Goal: Information Seeking & Learning: Learn about a topic

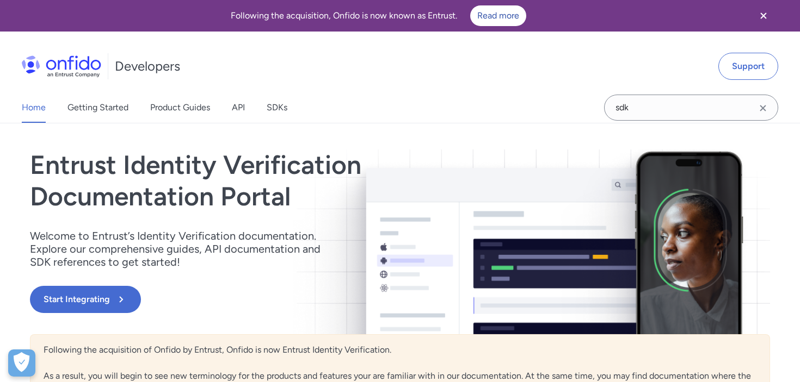
click at [763, 110] on icon "Clear search field button" at bounding box center [762, 108] width 13 height 13
click at [662, 107] on input "Onfido search input field" at bounding box center [691, 108] width 174 height 26
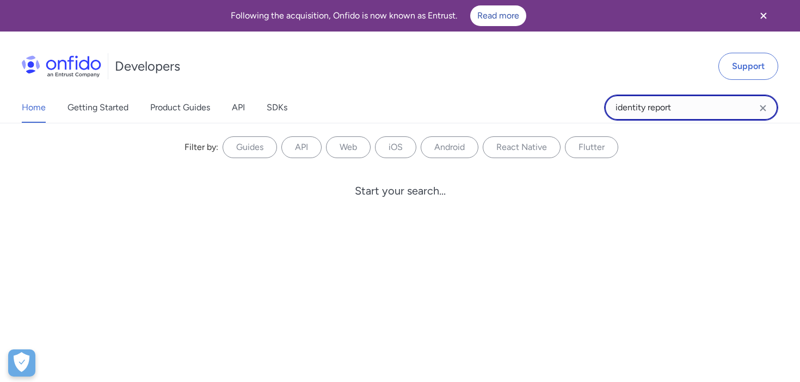
type input "identity report"
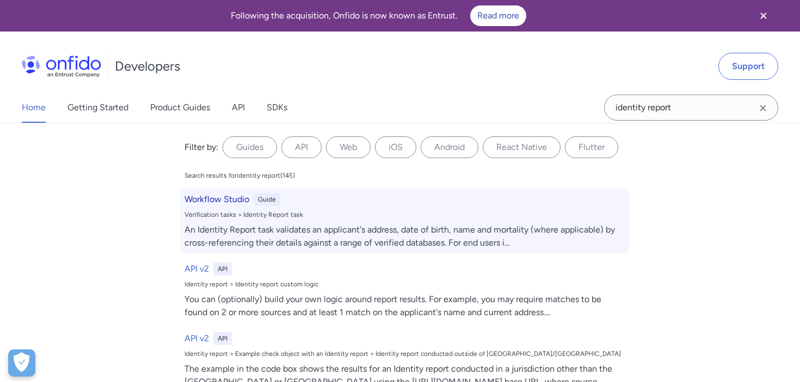
click at [226, 201] on h6 "Workflow Studio" at bounding box center [216, 199] width 65 height 13
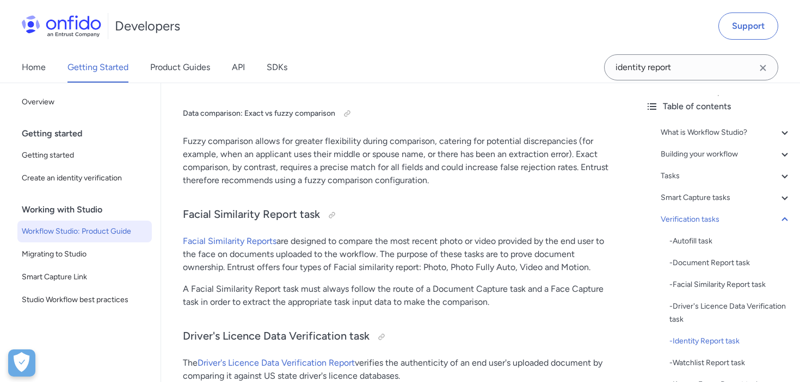
scroll to position [9434, 0]
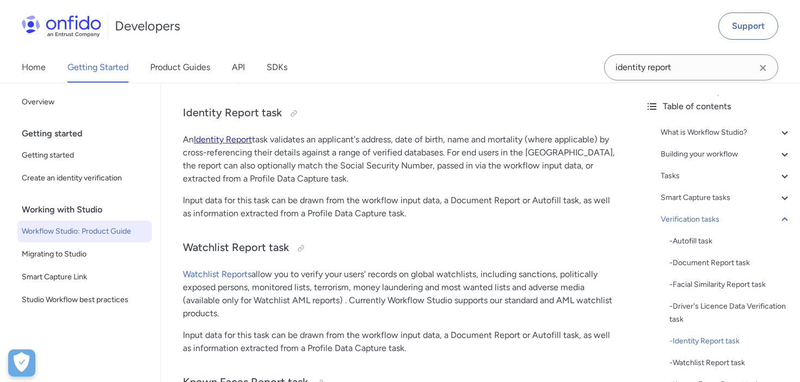
click at [232, 145] on link "Identity Report" at bounding box center [223, 139] width 58 height 10
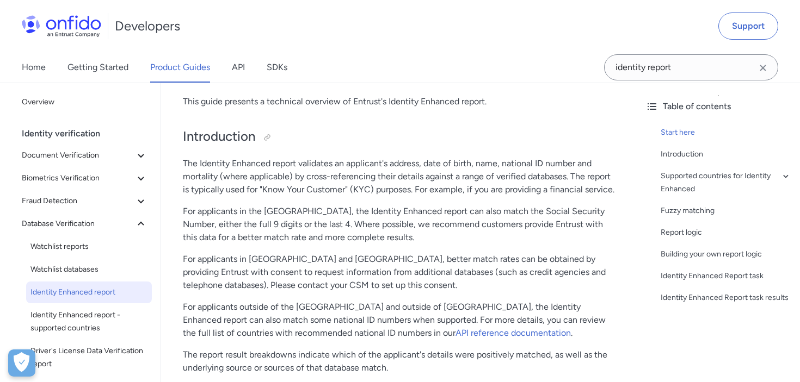
scroll to position [133, 0]
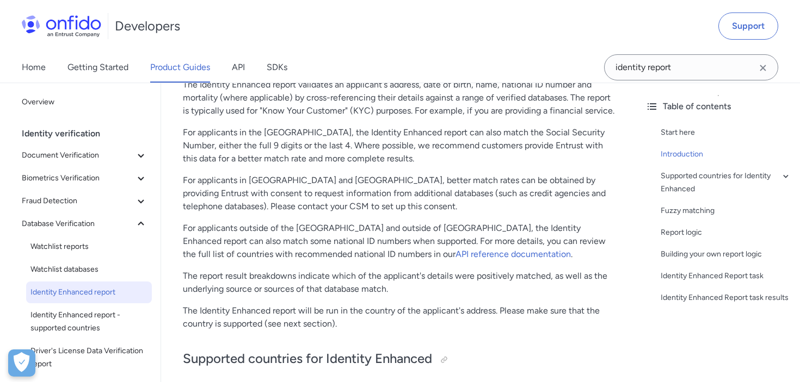
scroll to position [217, 0]
